Goal: Information Seeking & Learning: Learn about a topic

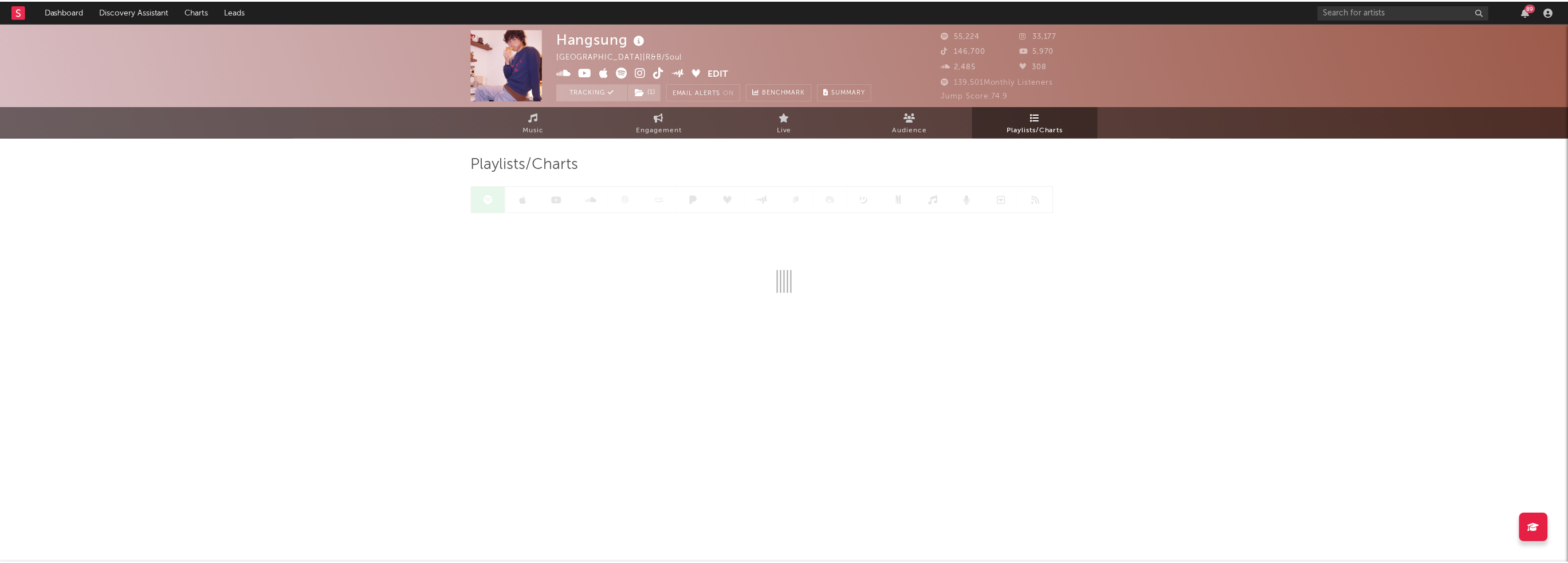
scroll to position [504, 0]
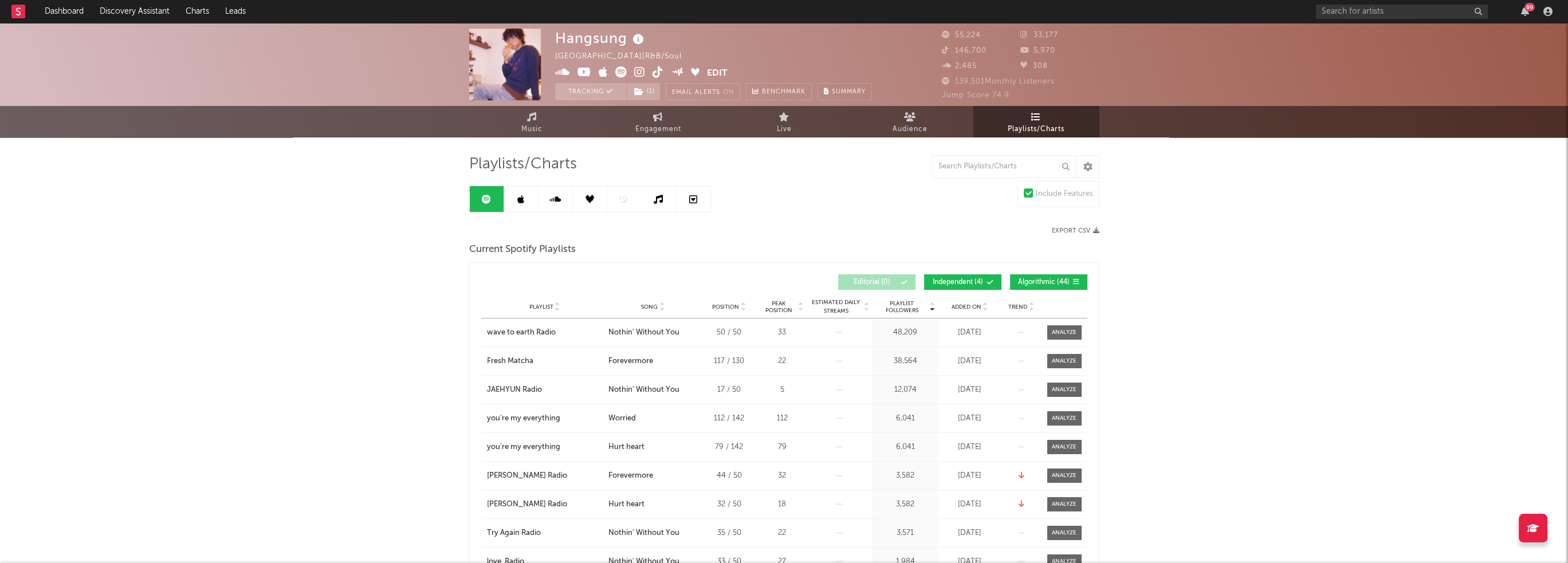
click at [1538, 13] on div "89" at bounding box center [1436, 12] width 241 height 23
click at [1531, 12] on div "89" at bounding box center [1525, 12] width 17 height 9
click at [1526, 12] on icon "button" at bounding box center [1525, 12] width 8 height 9
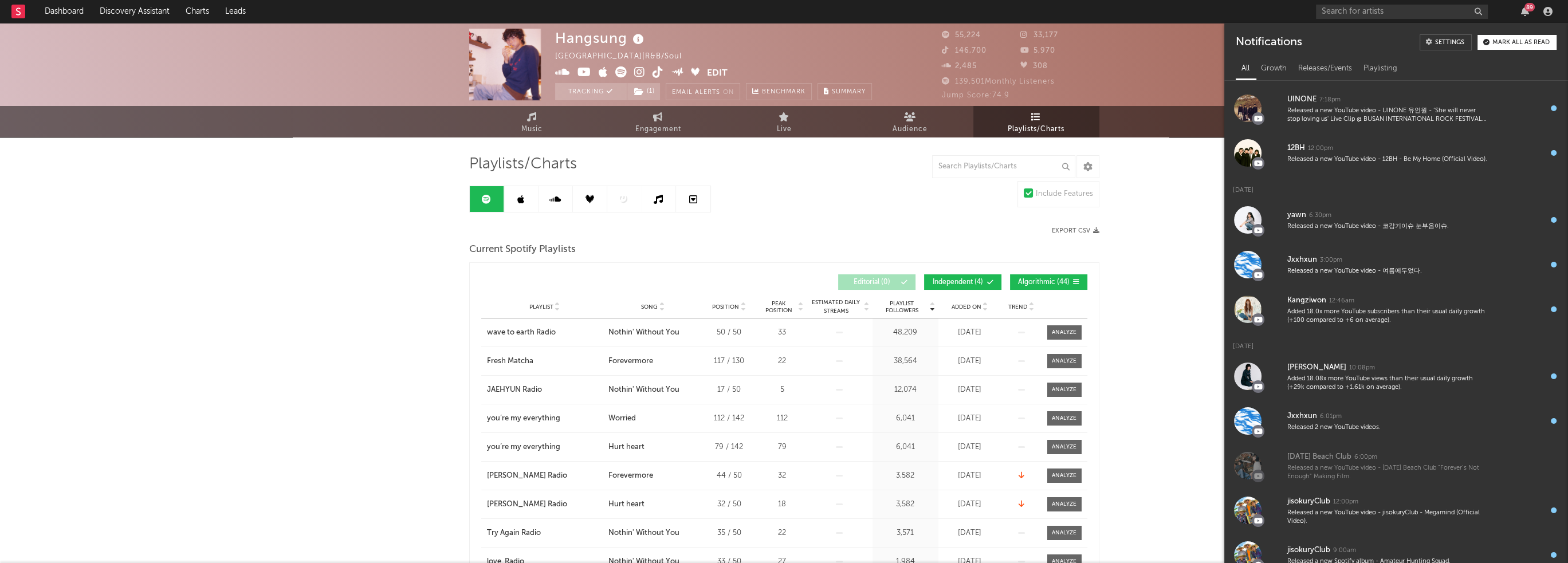
scroll to position [0, 0]
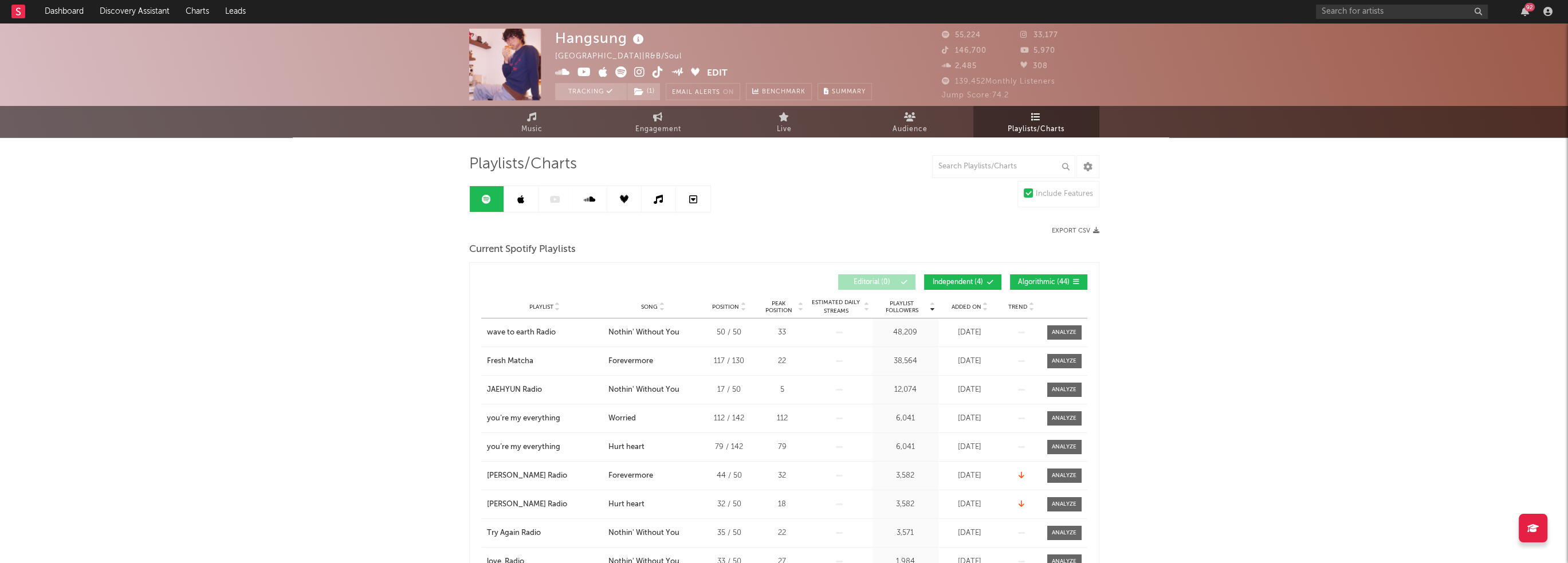
click at [1531, 13] on div "92" at bounding box center [1525, 12] width 17 height 9
click at [1527, 13] on icon "button" at bounding box center [1525, 12] width 8 height 9
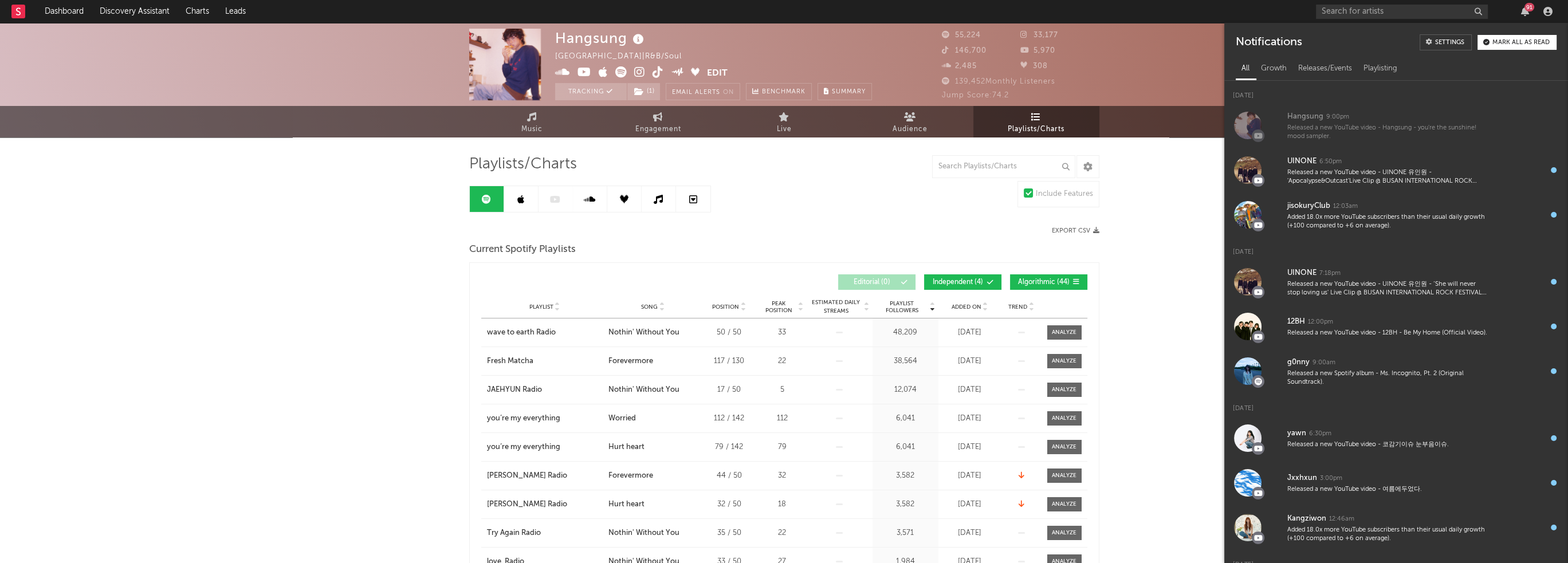
click at [1472, 133] on div "Released a new YouTube video - Hangsung - you're the sunshine! mood sampler." at bounding box center [1388, 133] width 202 height 18
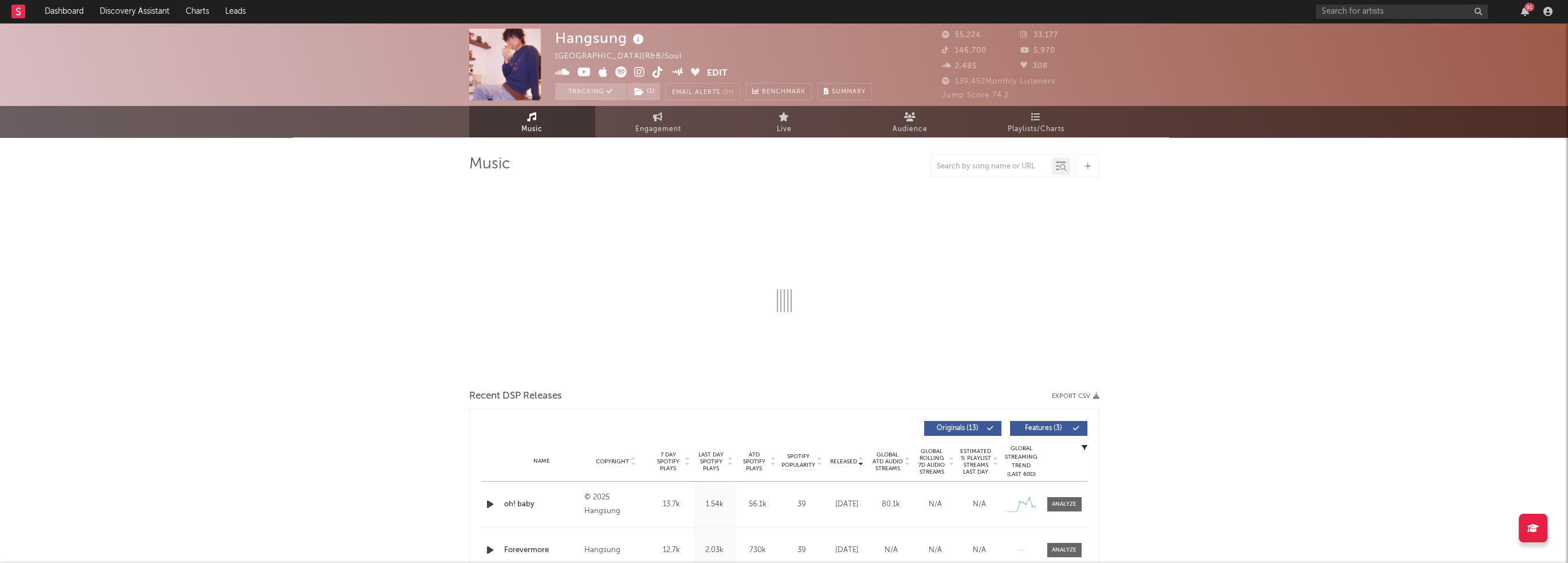
click at [584, 74] on icon at bounding box center [584, 72] width 14 height 12
select select "6m"
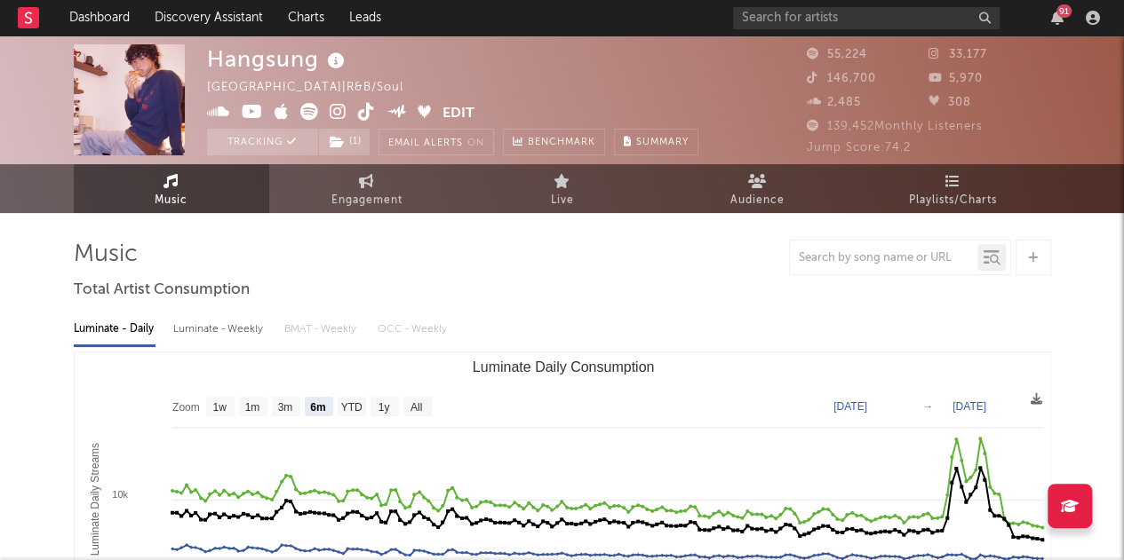
click at [1057, 17] on icon "button" at bounding box center [1057, 18] width 12 height 14
click at [115, 196] on link "Music" at bounding box center [171, 188] width 195 height 49
click at [412, 196] on link "Engagement" at bounding box center [366, 188] width 195 height 49
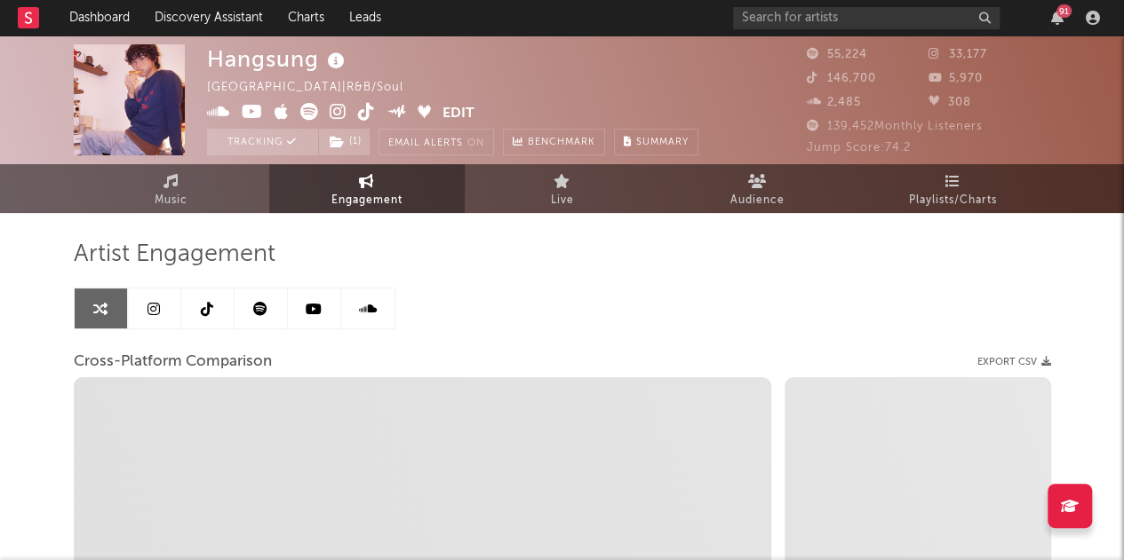
select select "1w"
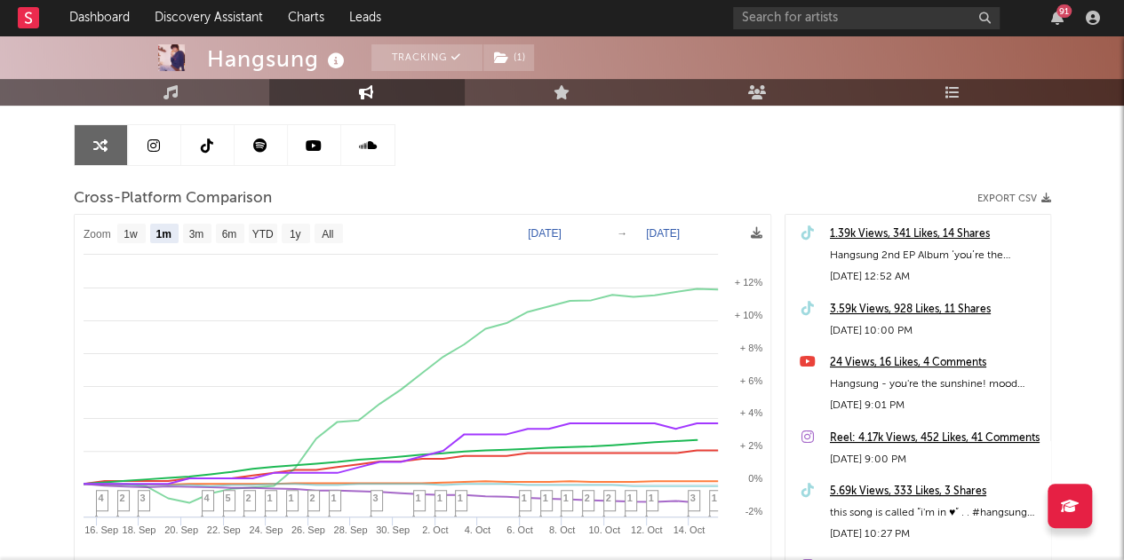
scroll to position [242, 0]
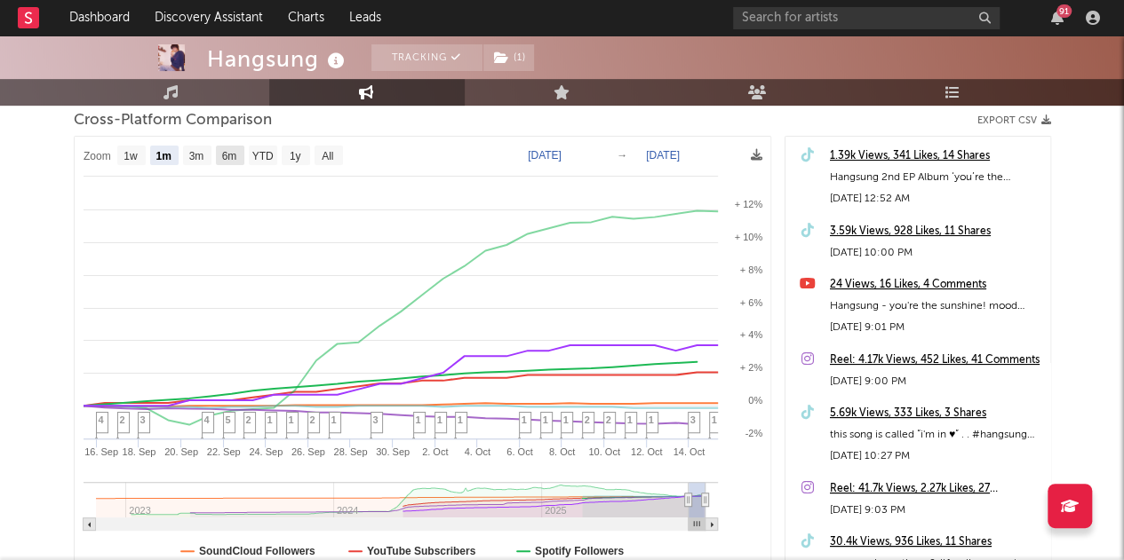
click at [219, 147] on rect at bounding box center [230, 156] width 28 height 20
select select "6m"
type input "[DATE]"
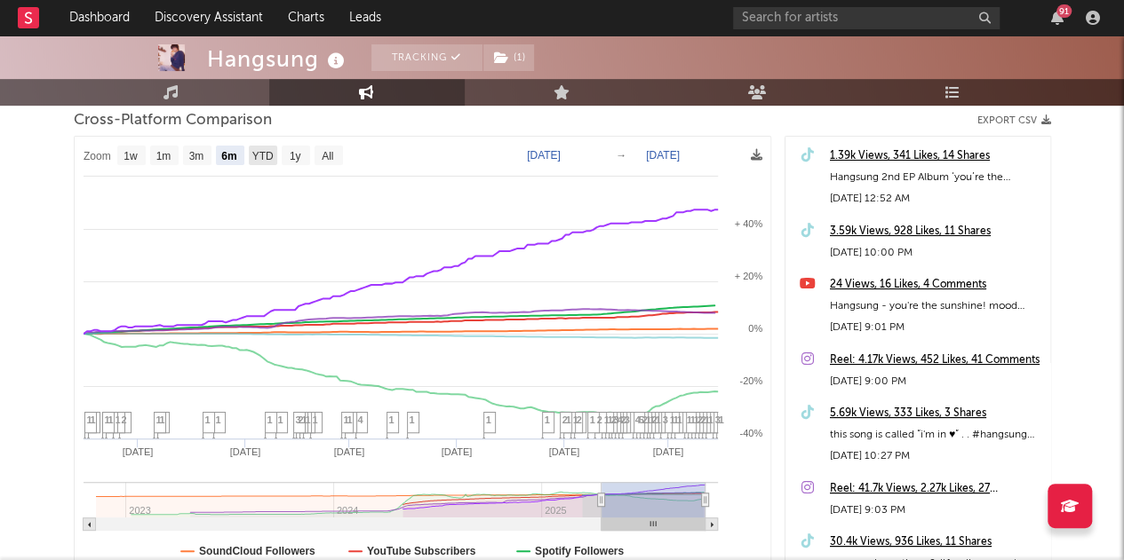
click at [259, 150] on text "YTD" at bounding box center [261, 156] width 21 height 12
select select "YTD"
type input "[DATE]"
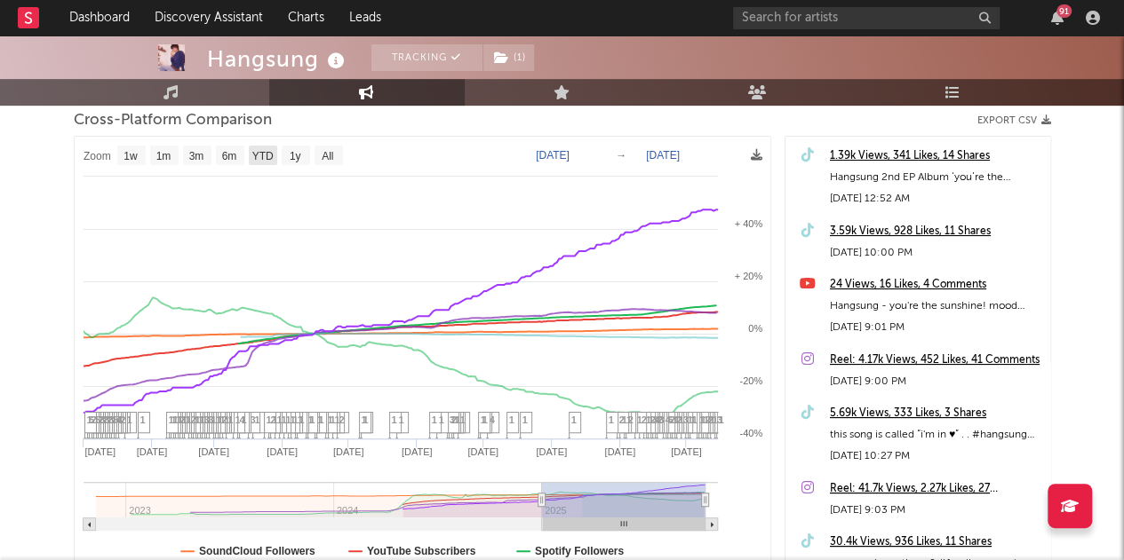
select select "1w"
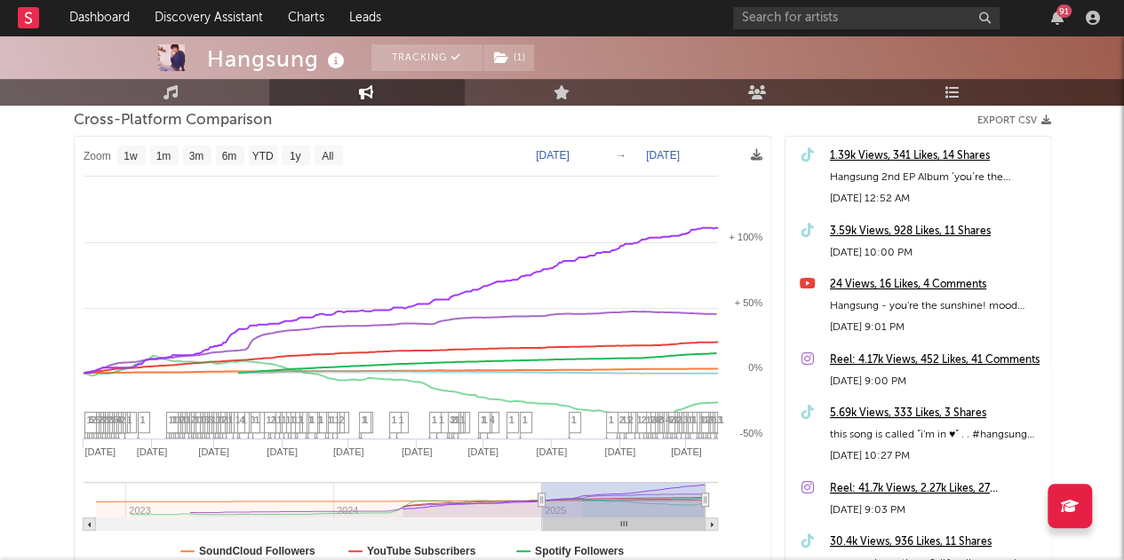
click at [1057, 19] on icon "button" at bounding box center [1057, 18] width 12 height 14
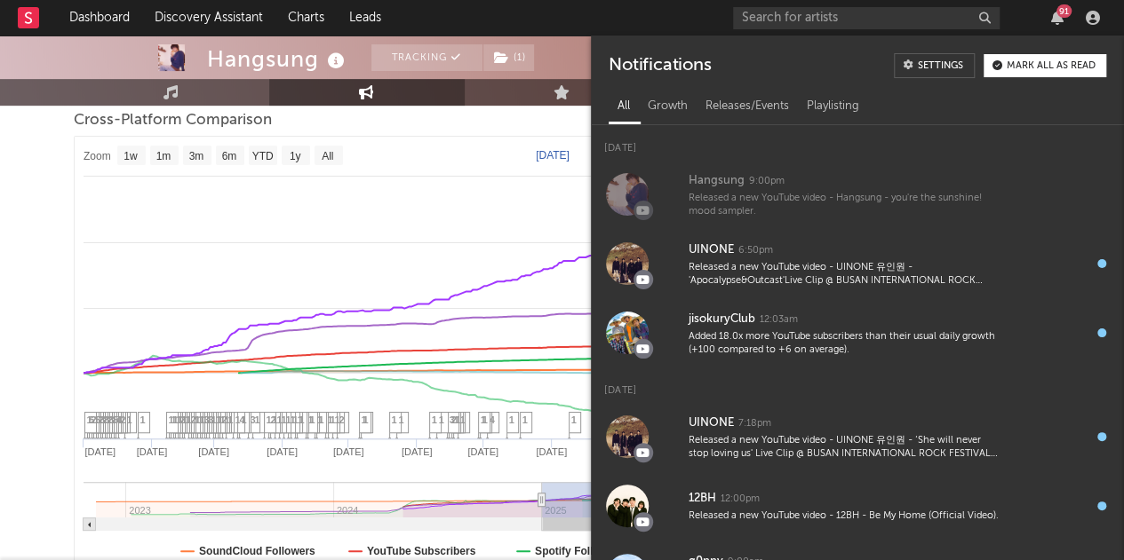
click at [1057, 20] on icon "button" at bounding box center [1057, 18] width 12 height 14
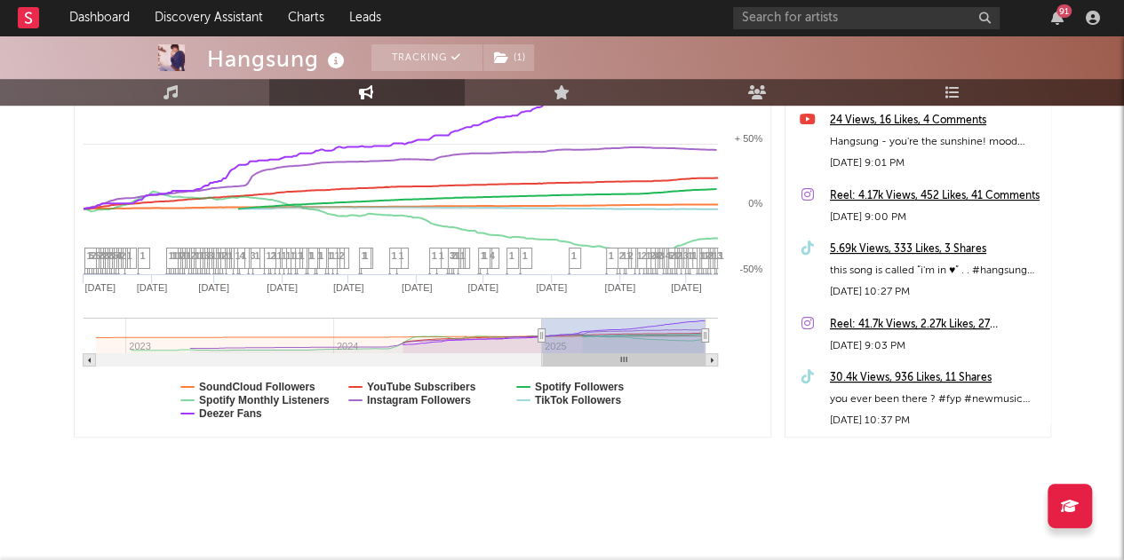
scroll to position [0, 0]
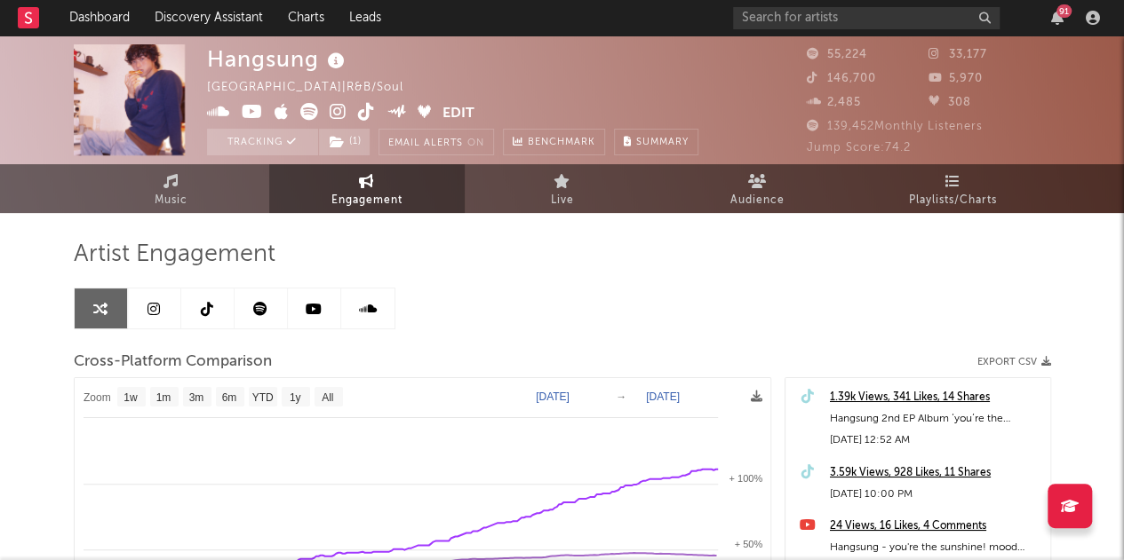
click at [349, 198] on span "Engagement" at bounding box center [366, 200] width 71 height 21
